Goal: Check status: Check status

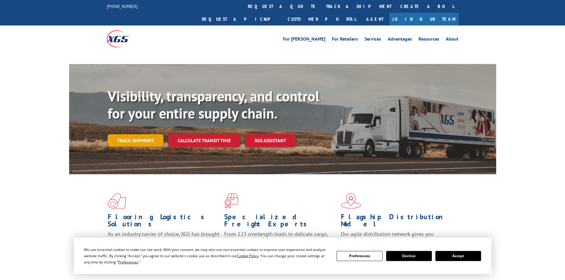
click at [137, 134] on link "Track shipment" at bounding box center [136, 140] width 56 height 12
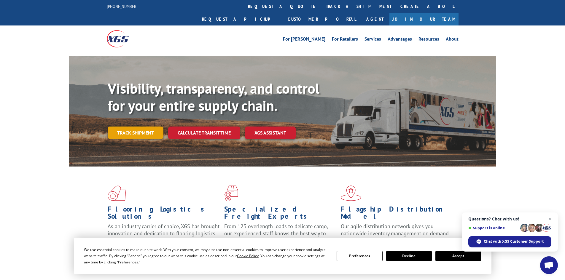
click at [130, 127] on link "Track shipment" at bounding box center [136, 133] width 56 height 12
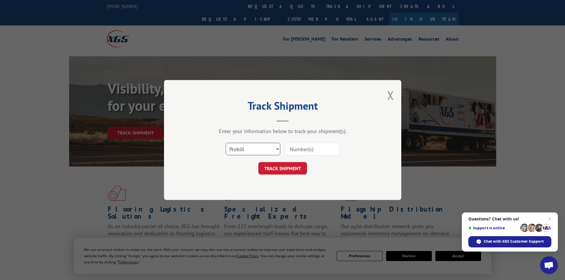
click at [235, 145] on select "Select category... Probill BOL PO" at bounding box center [253, 149] width 55 height 12
select select "bol"
click at [226, 143] on select "Select category... Probill BOL PO" at bounding box center [253, 149] width 55 height 12
click at [300, 150] on input at bounding box center [312, 149] width 55 height 12
paste input "6010657"
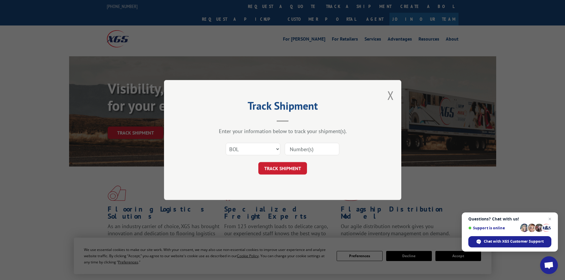
type input "6010657"
click button "TRACK SHIPMENT" at bounding box center [282, 168] width 49 height 12
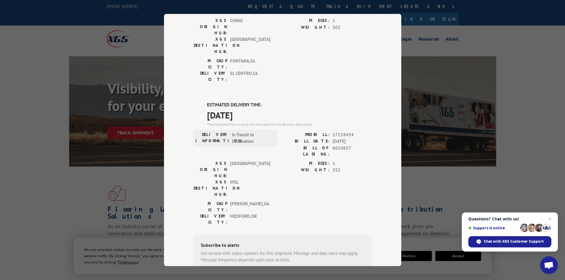
scroll to position [80, 0]
